Goal: Navigation & Orientation: Find specific page/section

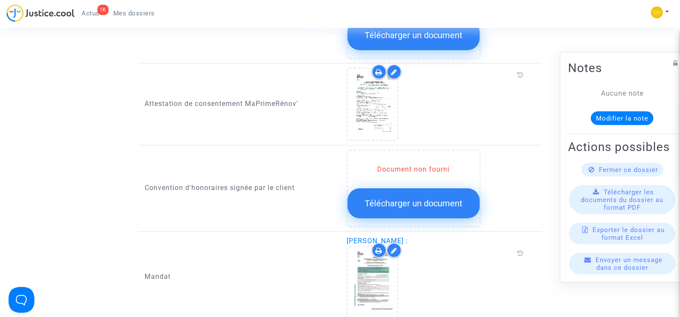
scroll to position [1030, 0]
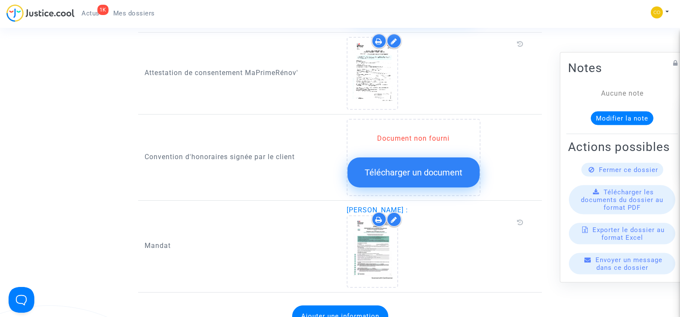
click at [132, 14] on span "Mes dossiers" at bounding box center [134, 13] width 42 height 8
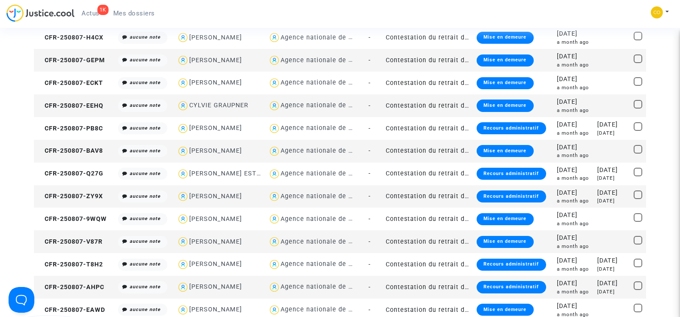
scroll to position [300, 0]
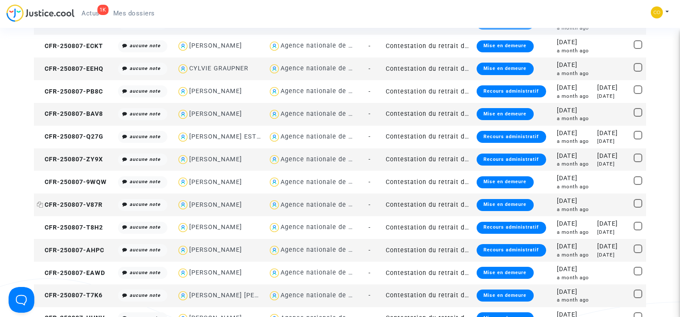
click at [94, 203] on span "CFR-250807-V87R" at bounding box center [70, 204] width 66 height 7
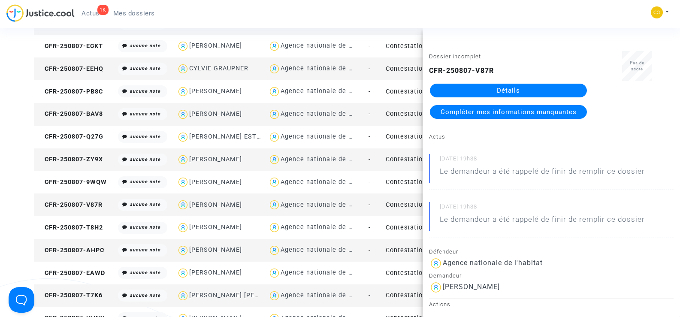
click at [537, 90] on link "Détails" at bounding box center [508, 91] width 157 height 14
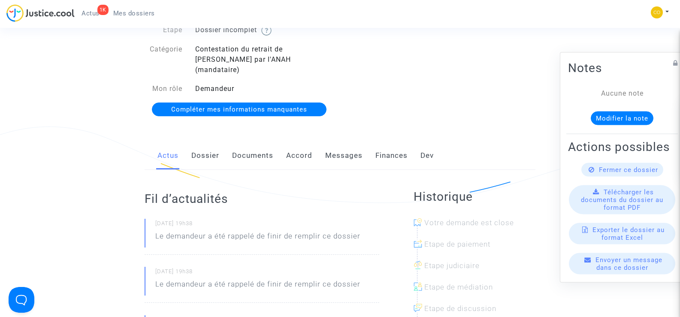
scroll to position [43, 0]
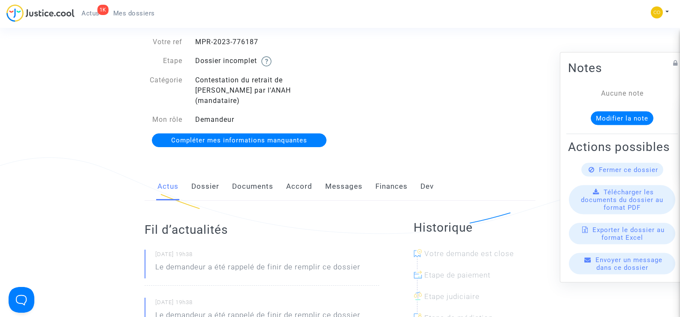
click at [259, 179] on link "Documents" at bounding box center [252, 186] width 41 height 28
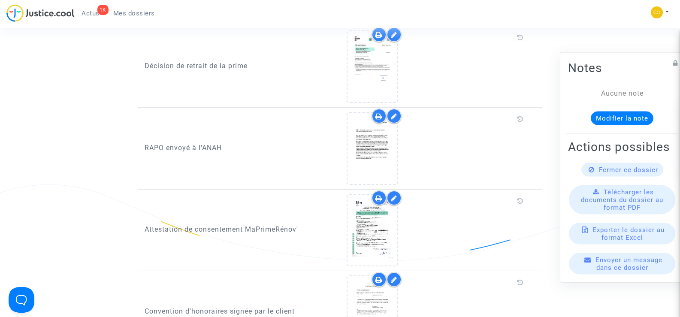
scroll to position [1030, 0]
